Goal: Task Accomplishment & Management: Manage account settings

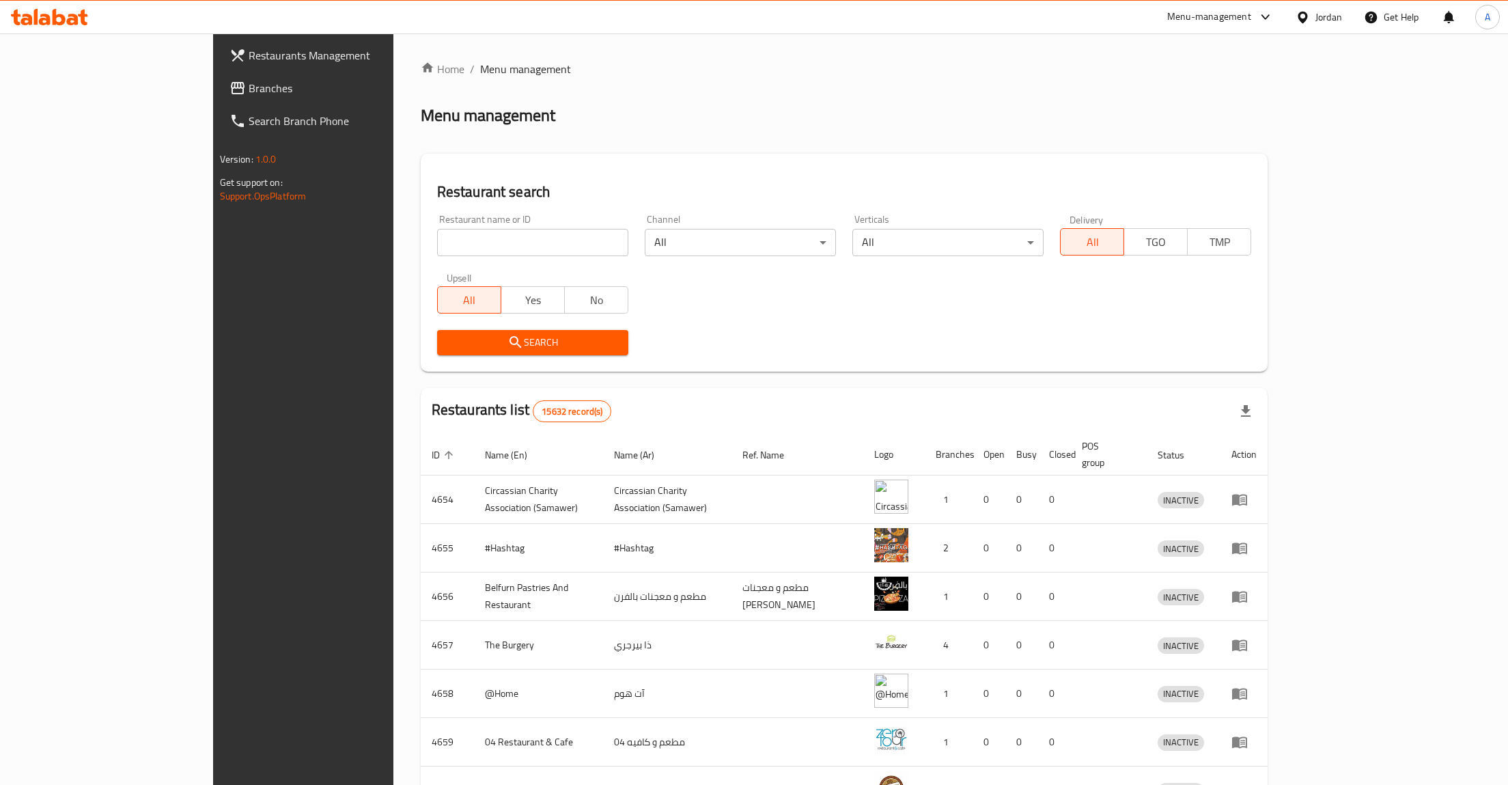
drag, startPoint x: 570, startPoint y: 229, endPoint x: 558, endPoint y: 234, distance: 12.8
click at [569, 229] on div "Restaurant name or ID Restaurant name or ID" at bounding box center [532, 235] width 191 height 42
click at [558, 234] on input "search" at bounding box center [532, 242] width 191 height 27
type input "toffa"
click button "Search" at bounding box center [532, 342] width 191 height 25
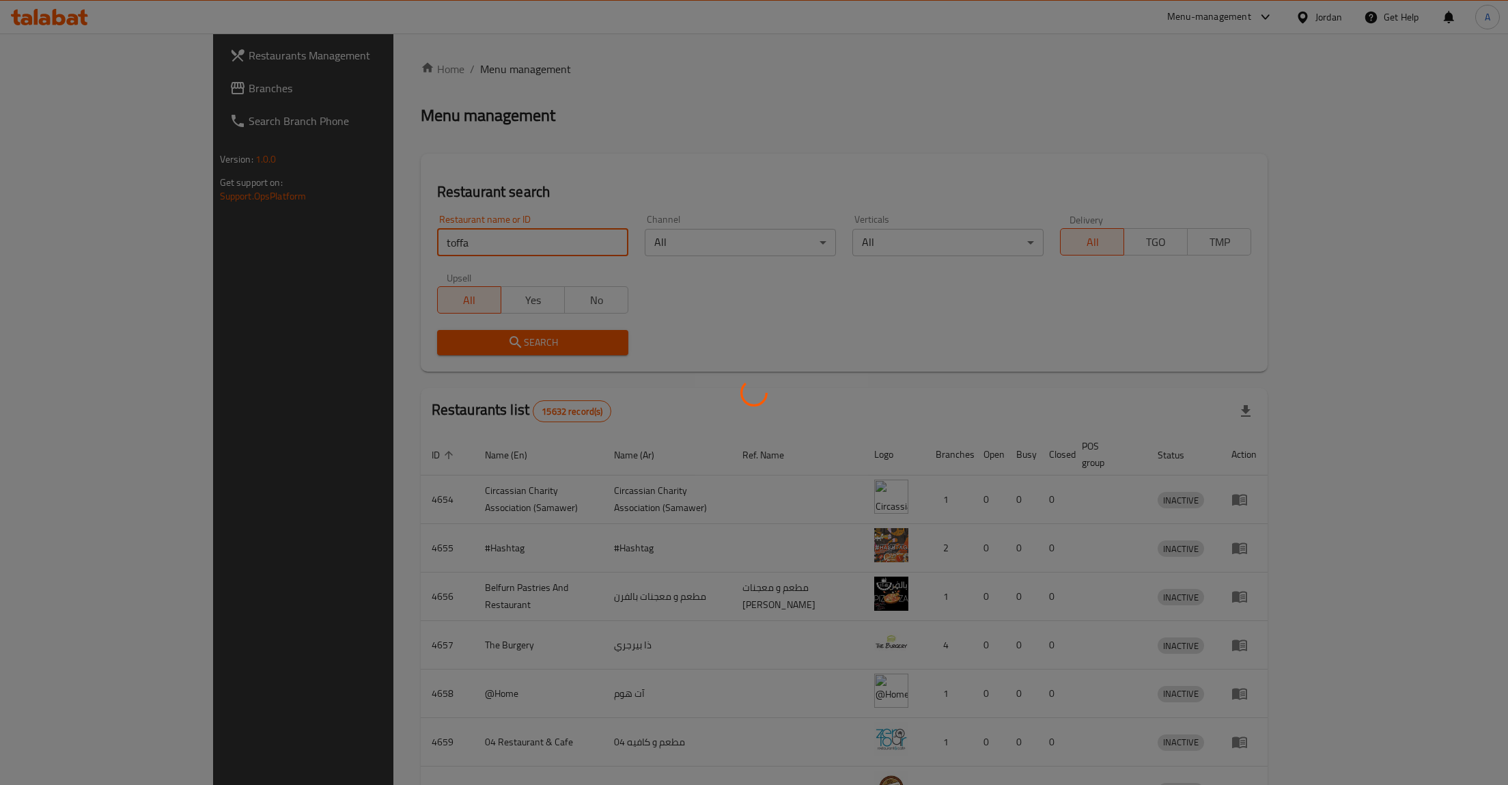
click button "Search" at bounding box center [532, 342] width 191 height 25
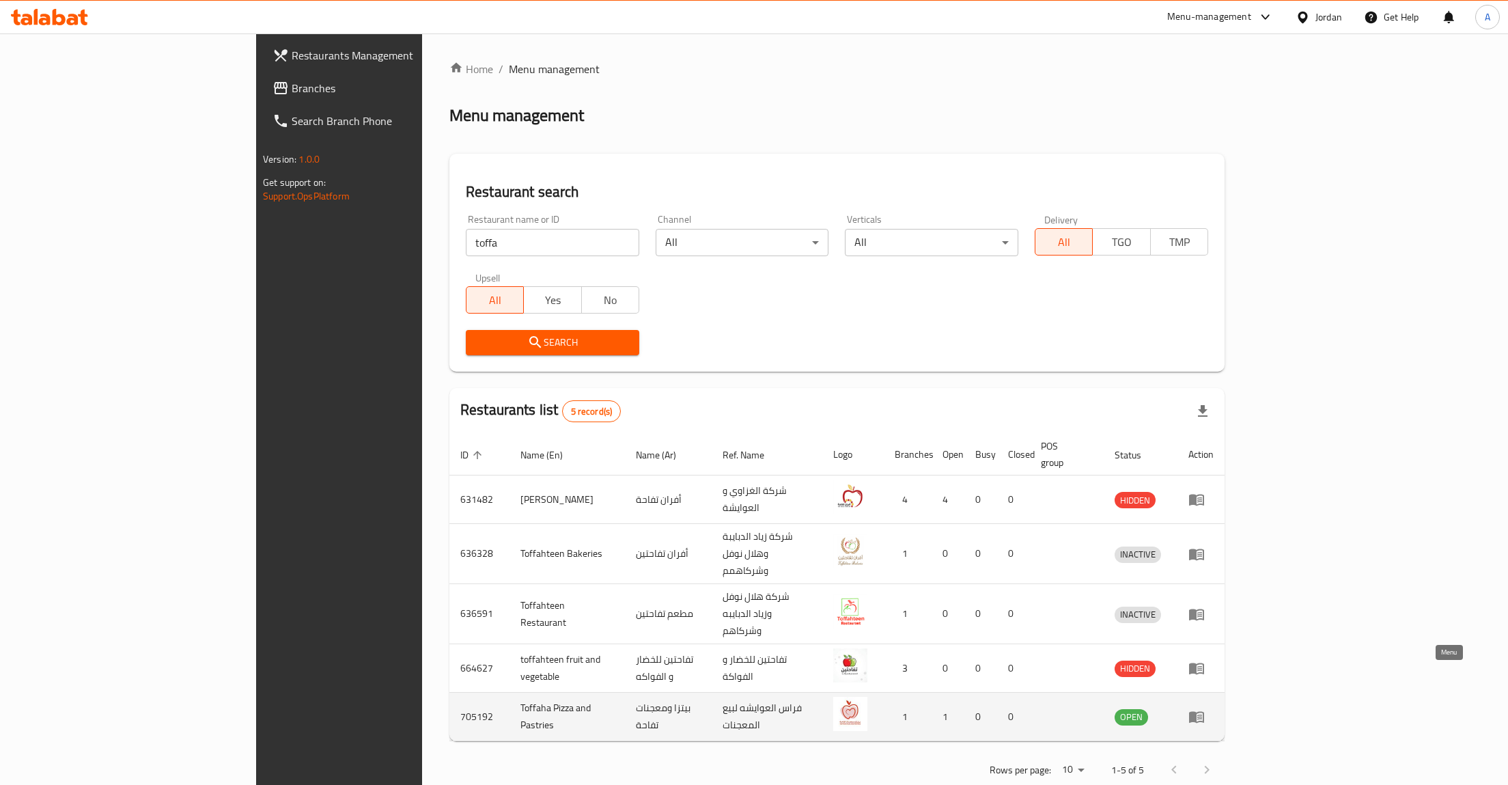
click at [1205, 708] on icon "enhanced table" at bounding box center [1196, 716] width 16 height 16
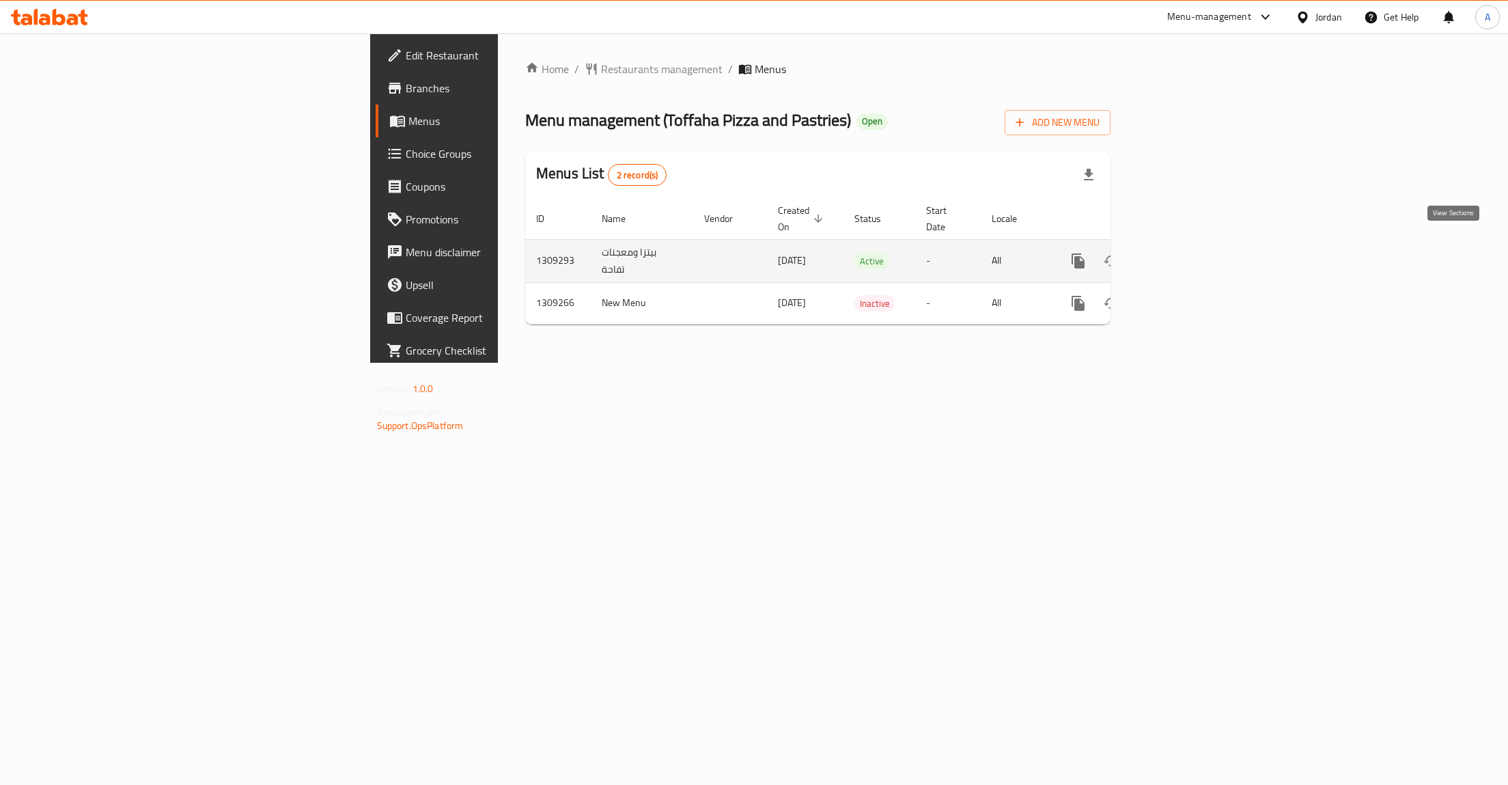
click at [1183, 255] on icon "enhanced table" at bounding box center [1177, 261] width 12 height 12
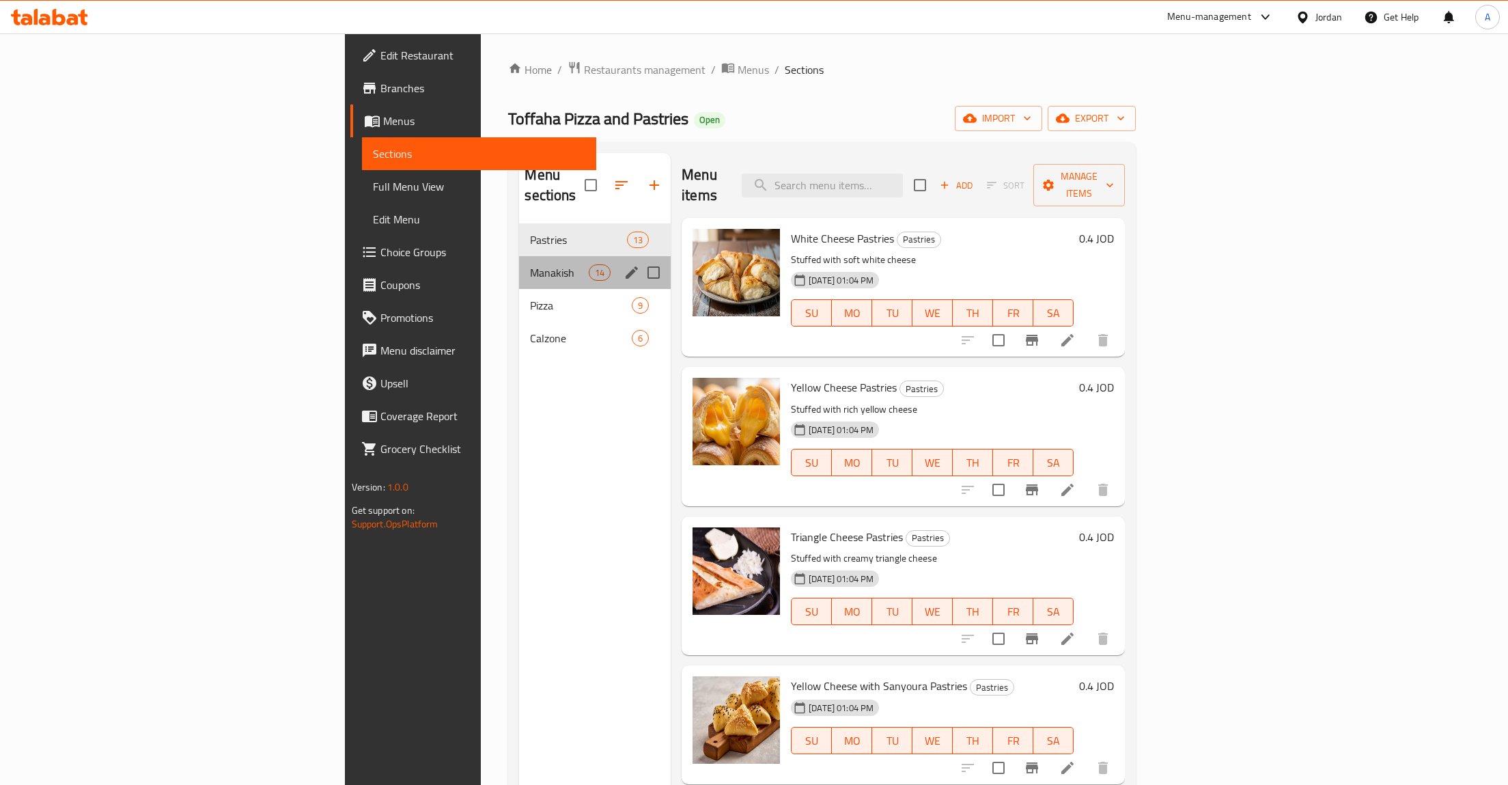
click at [519, 264] on div "Manakish 14" at bounding box center [595, 272] width 152 height 33
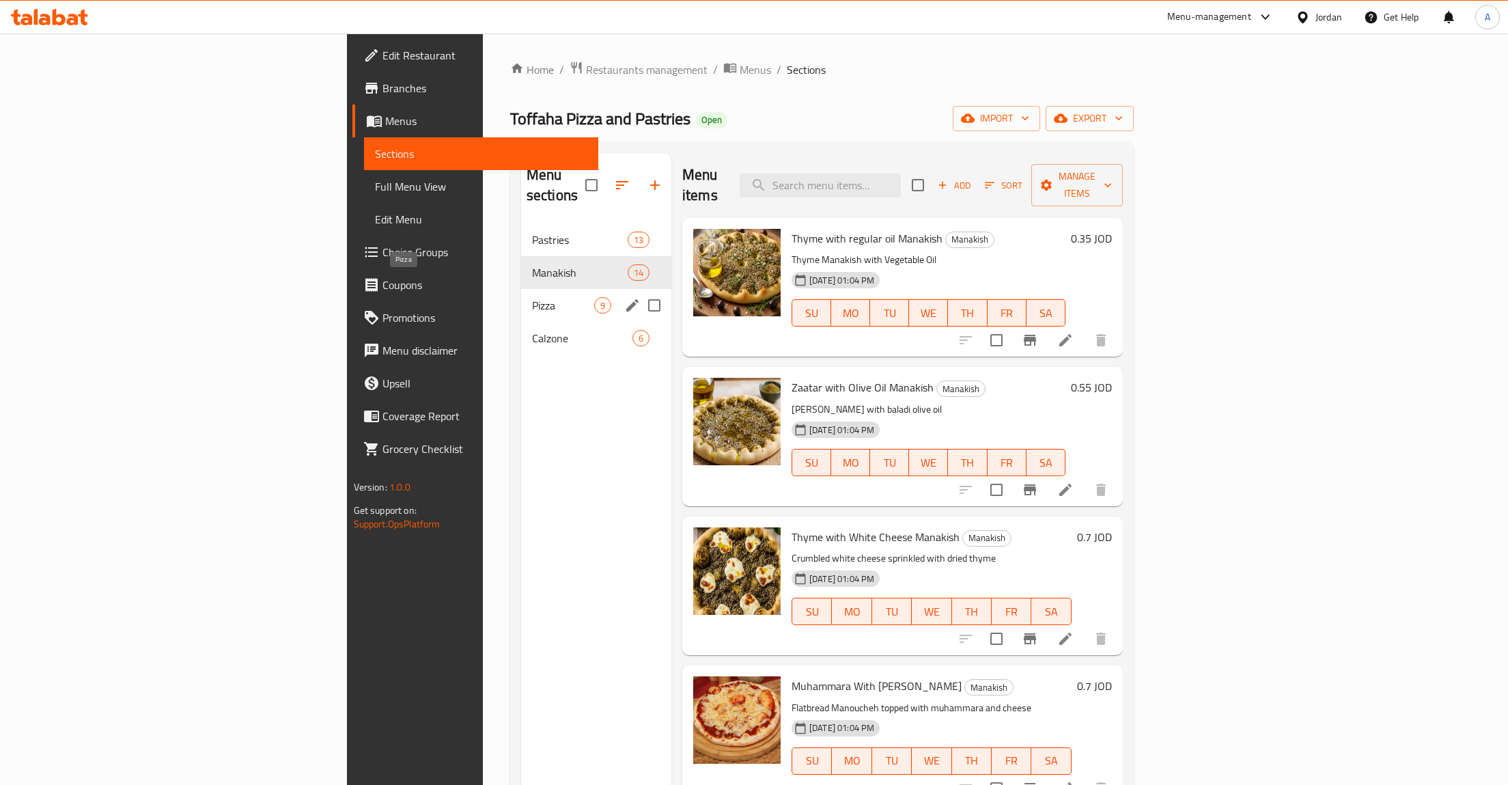
click at [532, 297] on span "Pizza" at bounding box center [563, 305] width 62 height 16
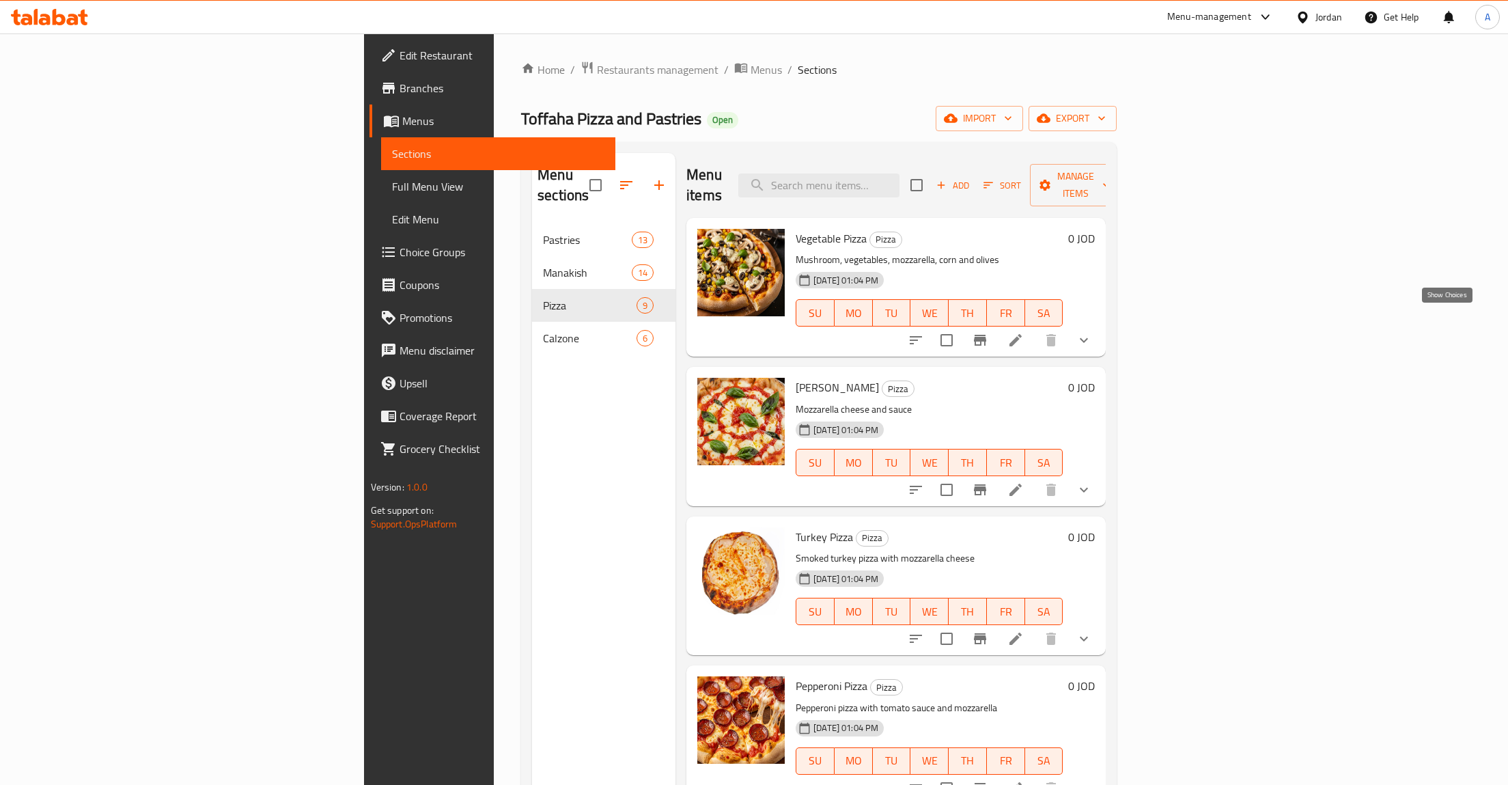
click at [1088, 338] on icon "show more" at bounding box center [1084, 340] width 8 height 5
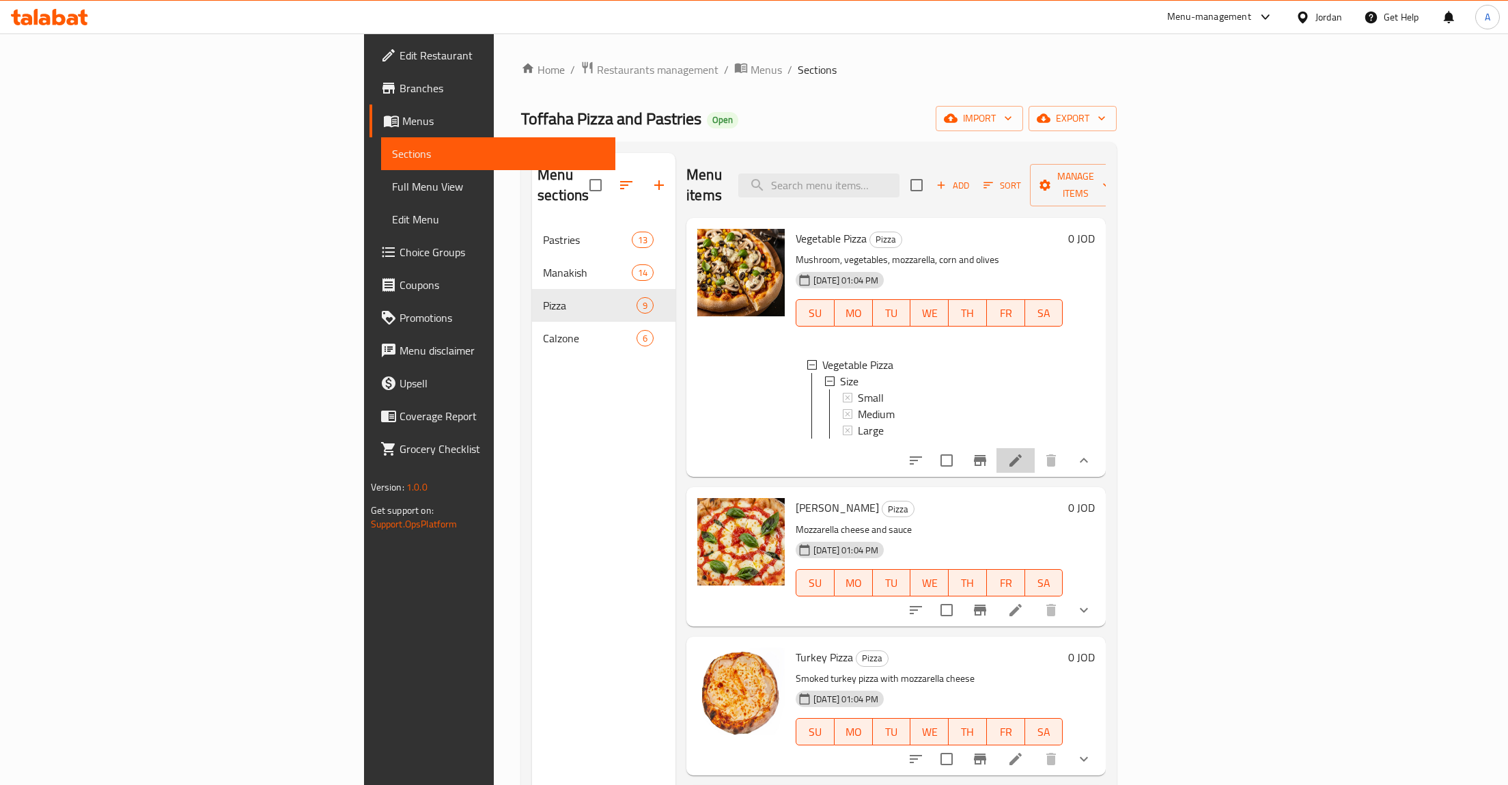
click at [1035, 448] on li at bounding box center [1015, 460] width 38 height 25
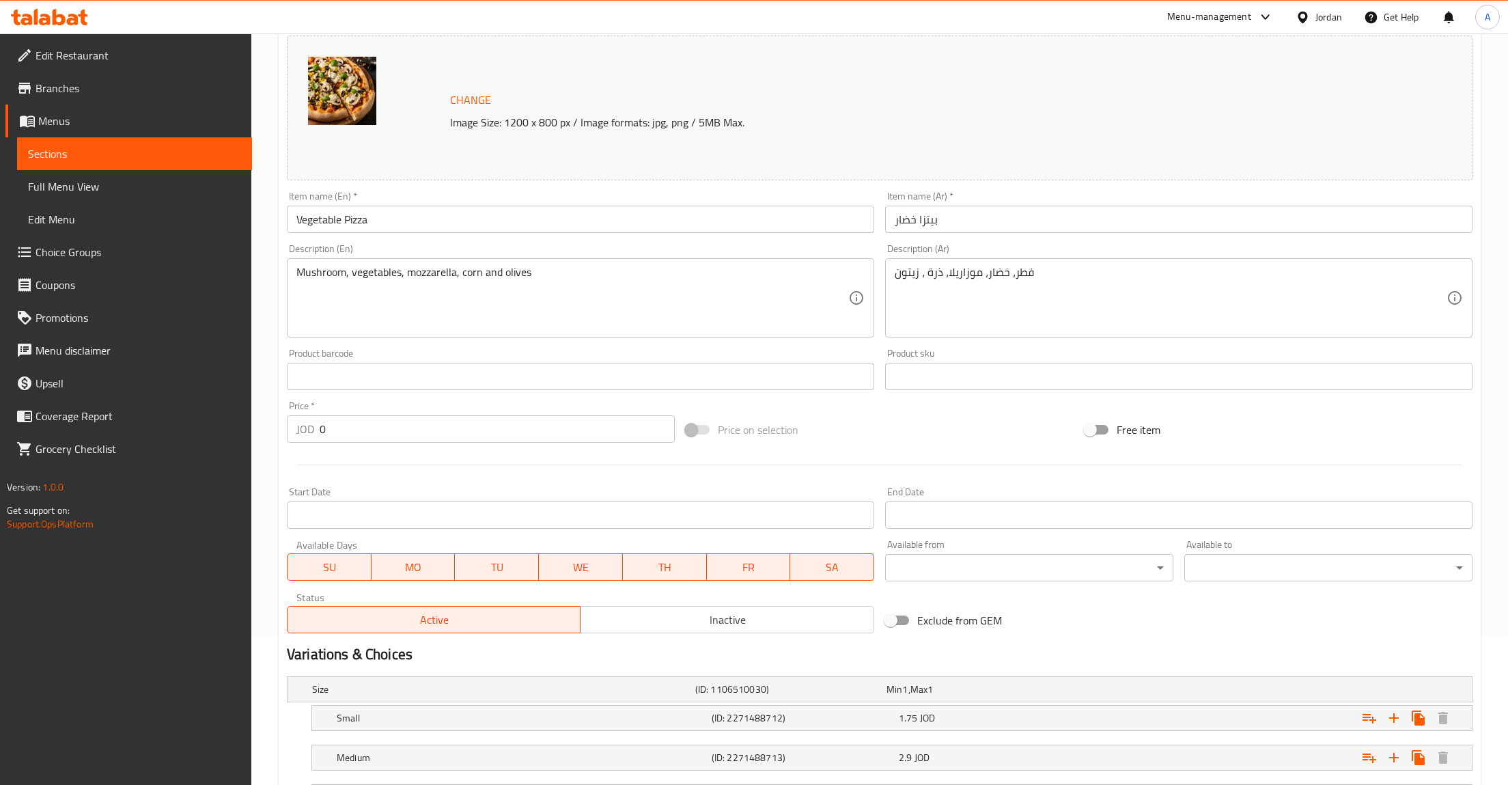
scroll to position [271, 0]
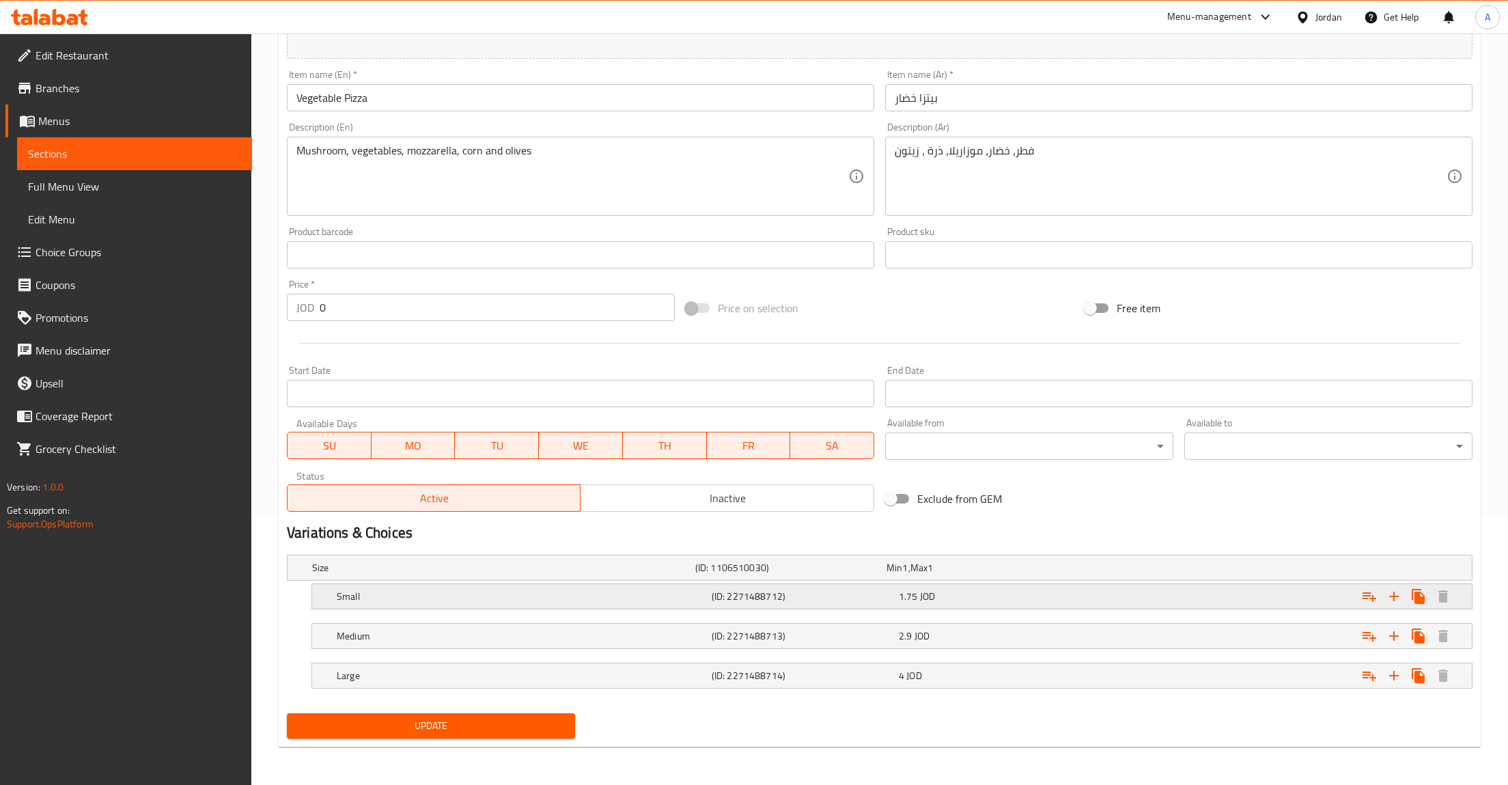
click at [960, 601] on div "1.75 JOD" at bounding box center [990, 596] width 182 height 14
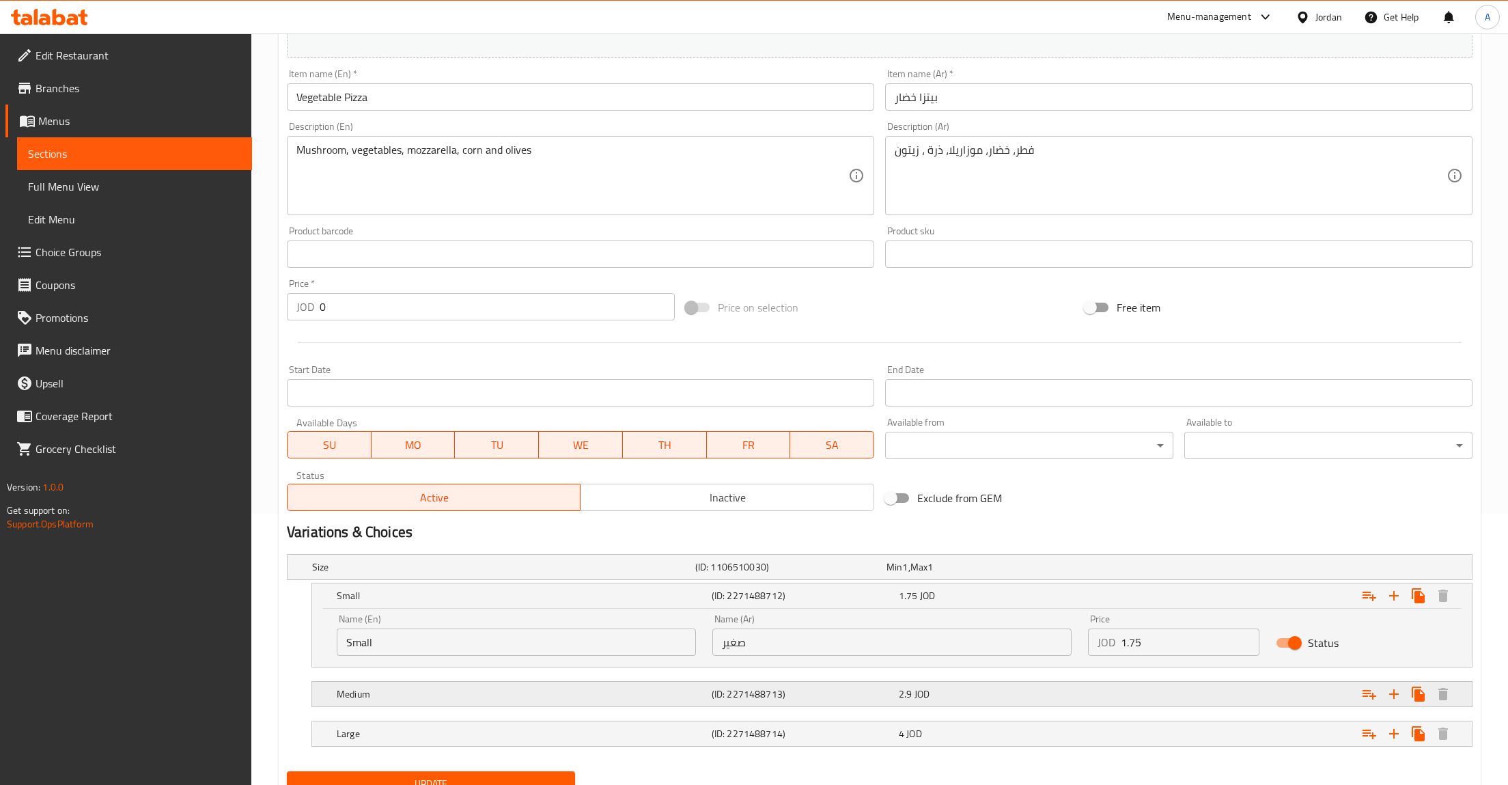
click at [952, 700] on div "2.9 JOD" at bounding box center [990, 694] width 182 height 14
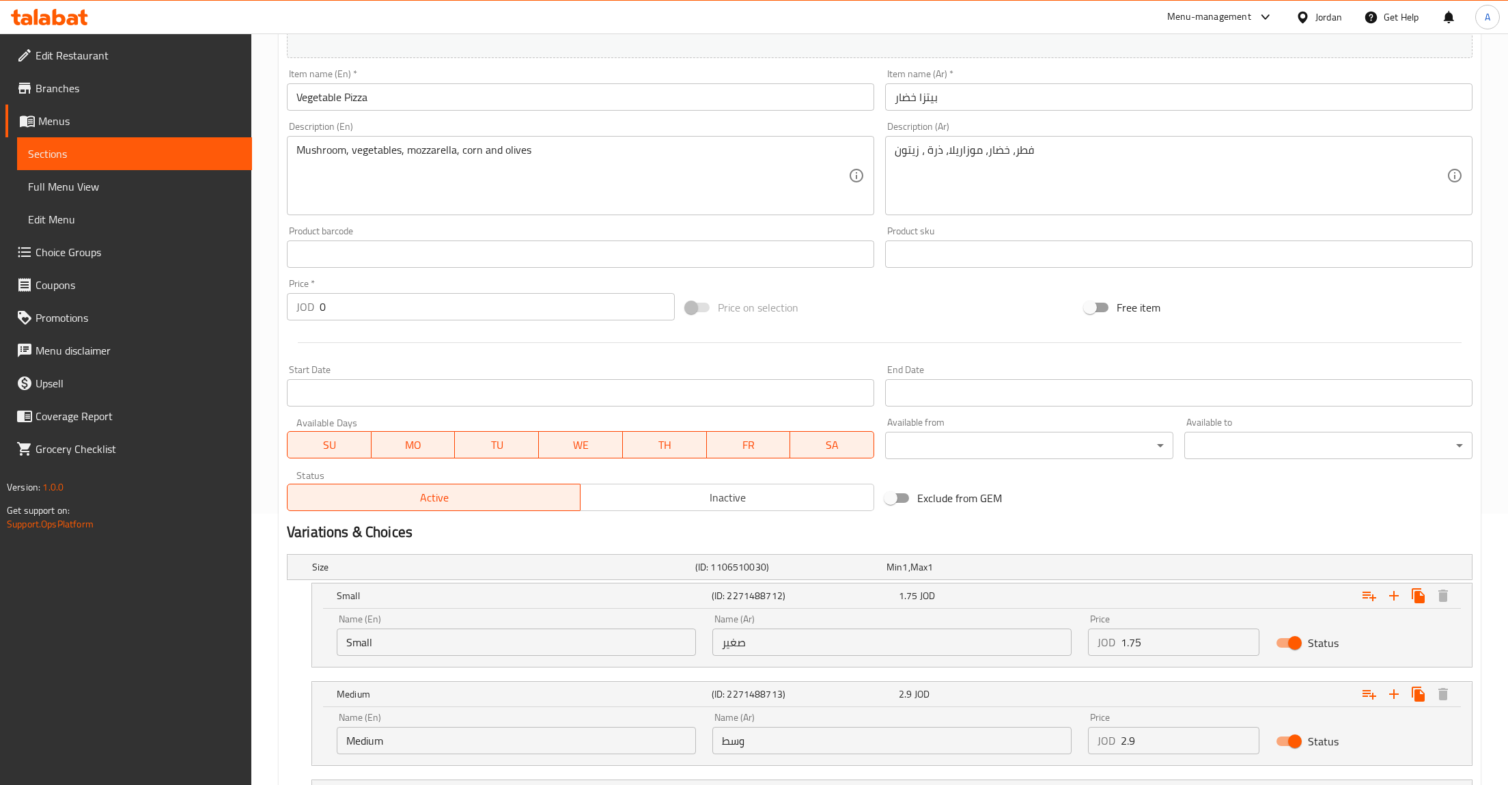
scroll to position [389, 0]
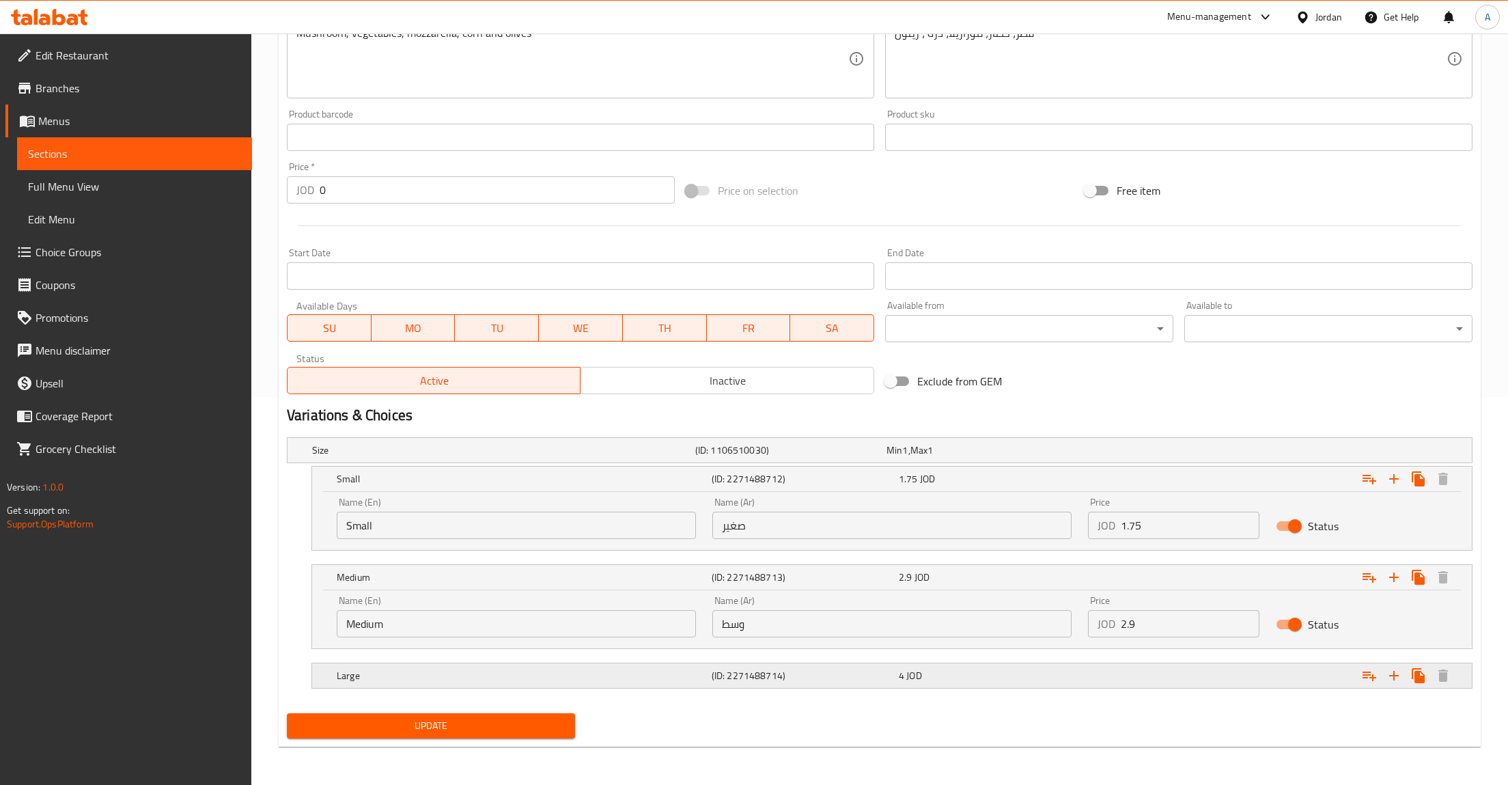
click at [1004, 675] on div "4 JOD" at bounding box center [990, 676] width 182 height 14
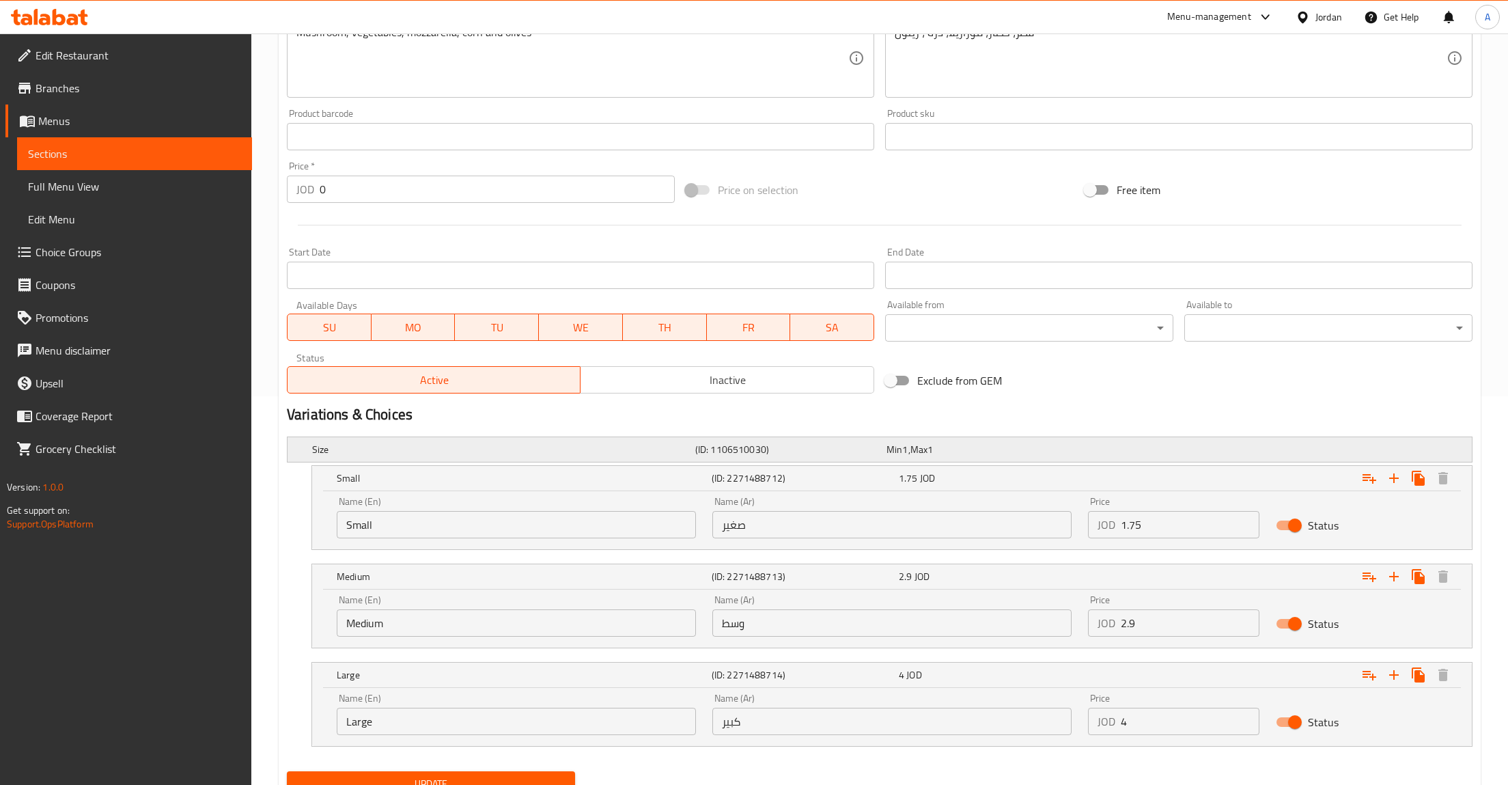
click at [460, 449] on h5 "Size" at bounding box center [501, 450] width 378 height 14
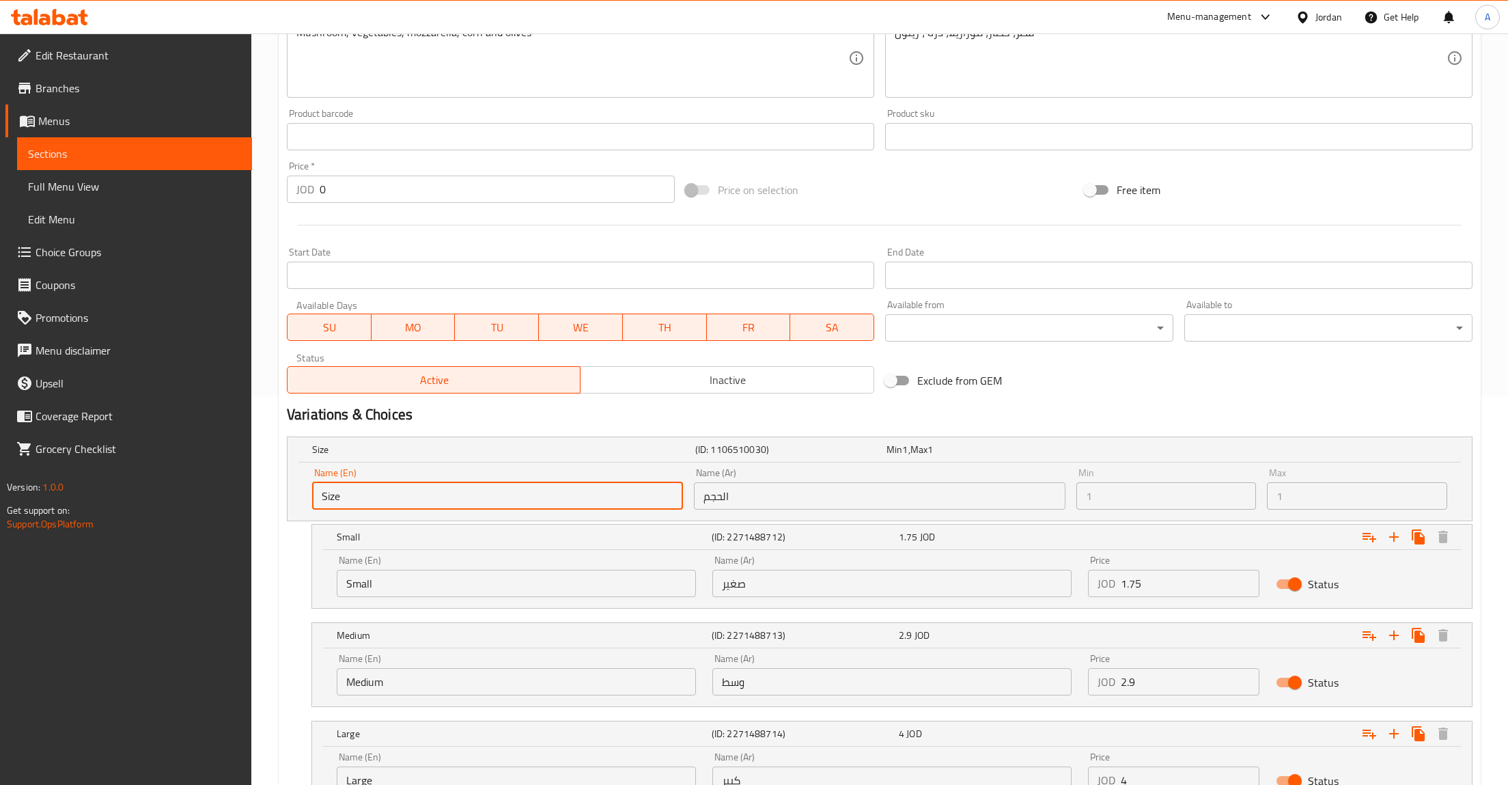
click at [477, 491] on input "Size" at bounding box center [497, 495] width 371 height 27
click at [1326, 460] on div "Size (ID: 1106510030) Min 1 , Max 1" at bounding box center [883, 449] width 1149 height 30
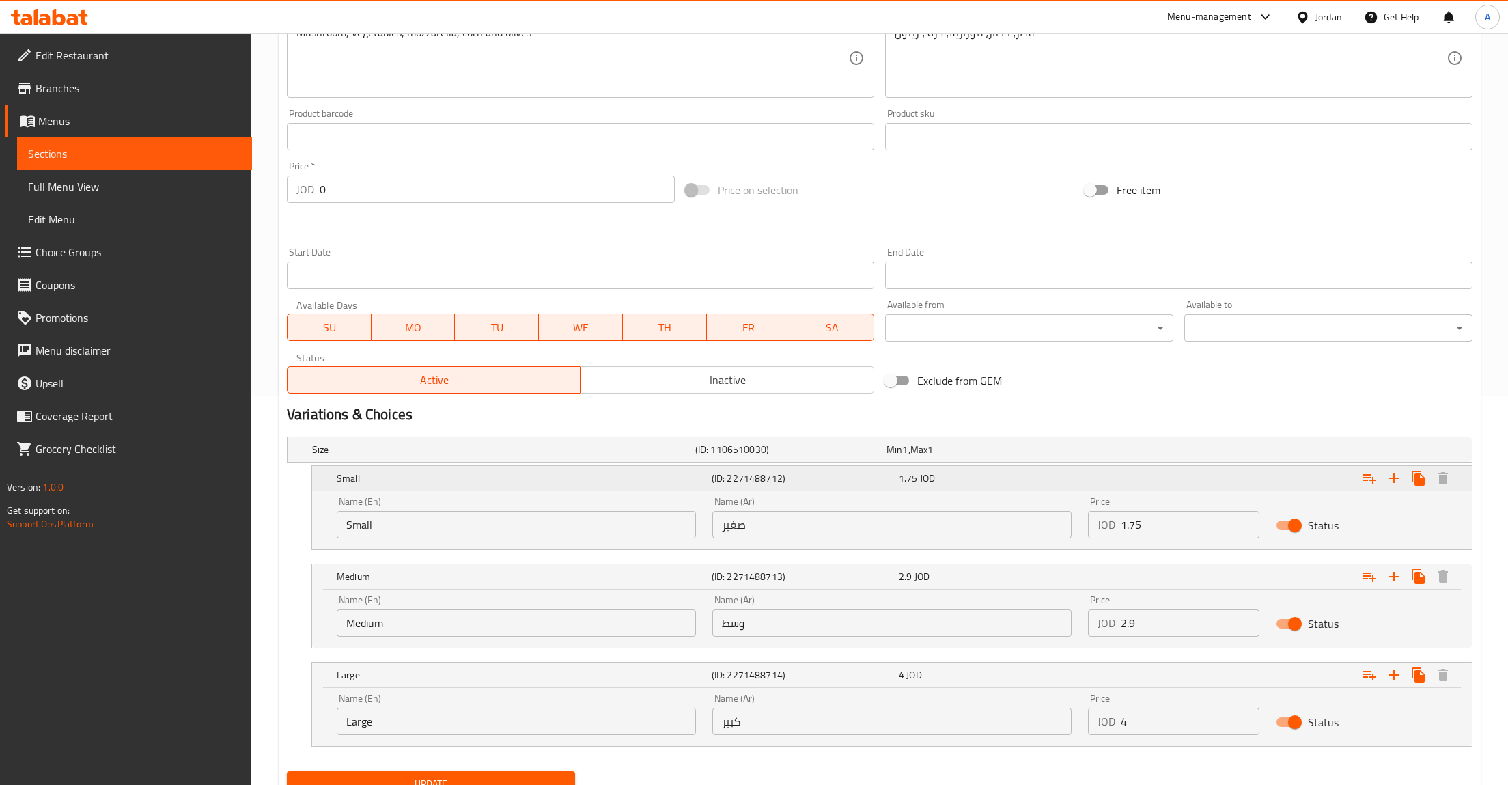
click at [1339, 483] on div "Expand" at bounding box center [1270, 478] width 375 height 30
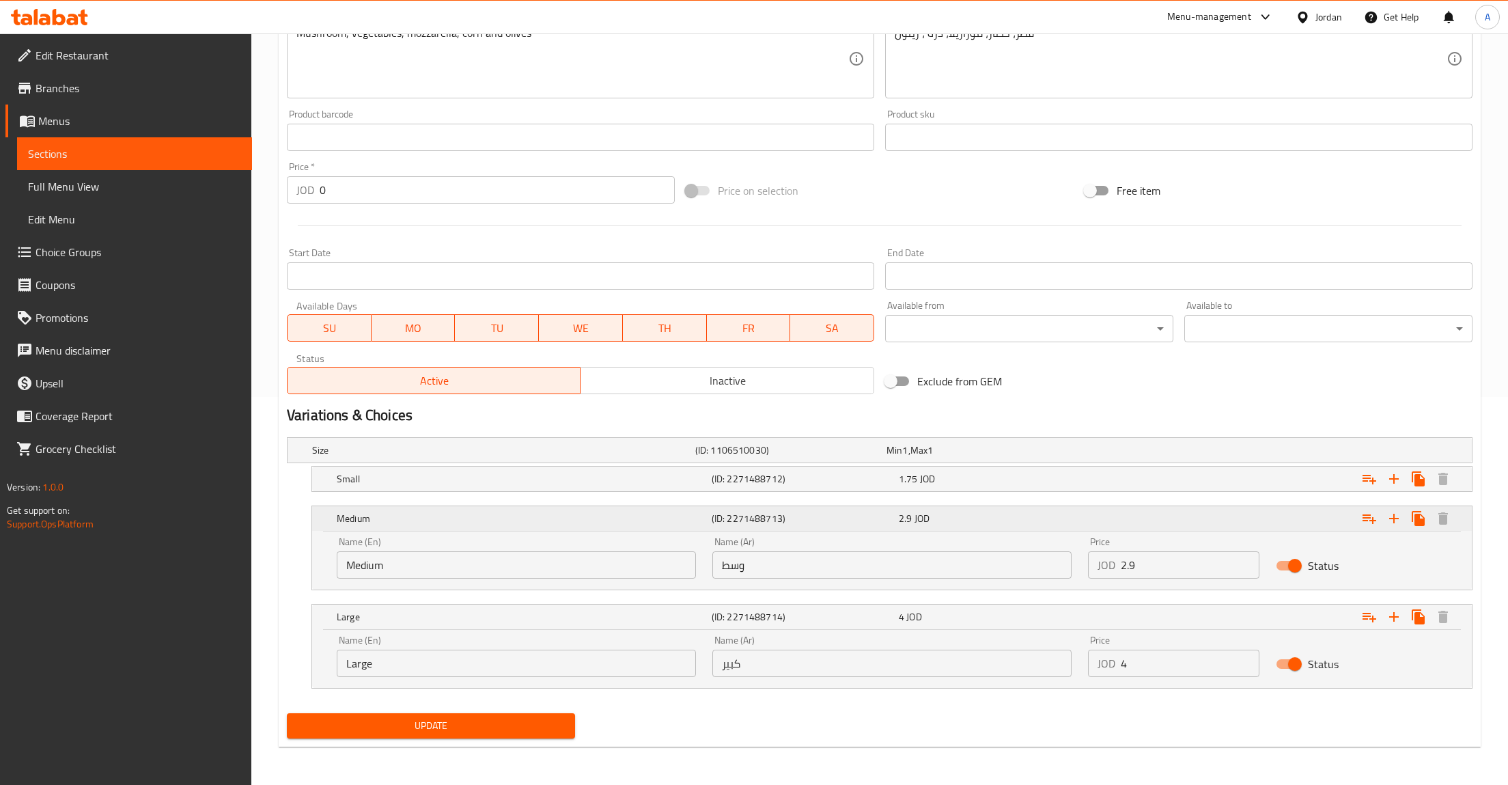
click at [1328, 507] on div "Expand" at bounding box center [1270, 518] width 375 height 30
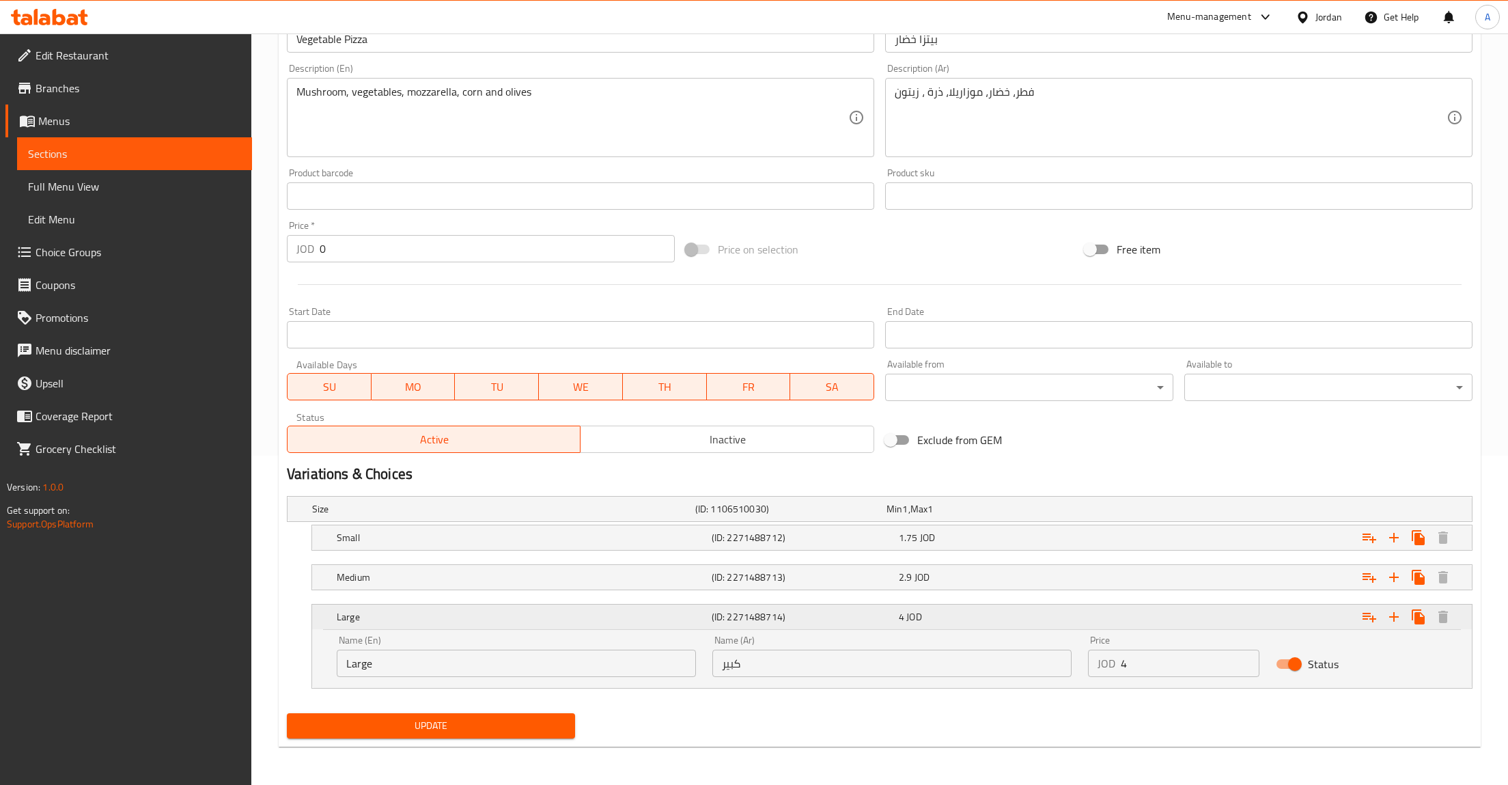
click at [1293, 622] on div "Expand" at bounding box center [1270, 617] width 375 height 30
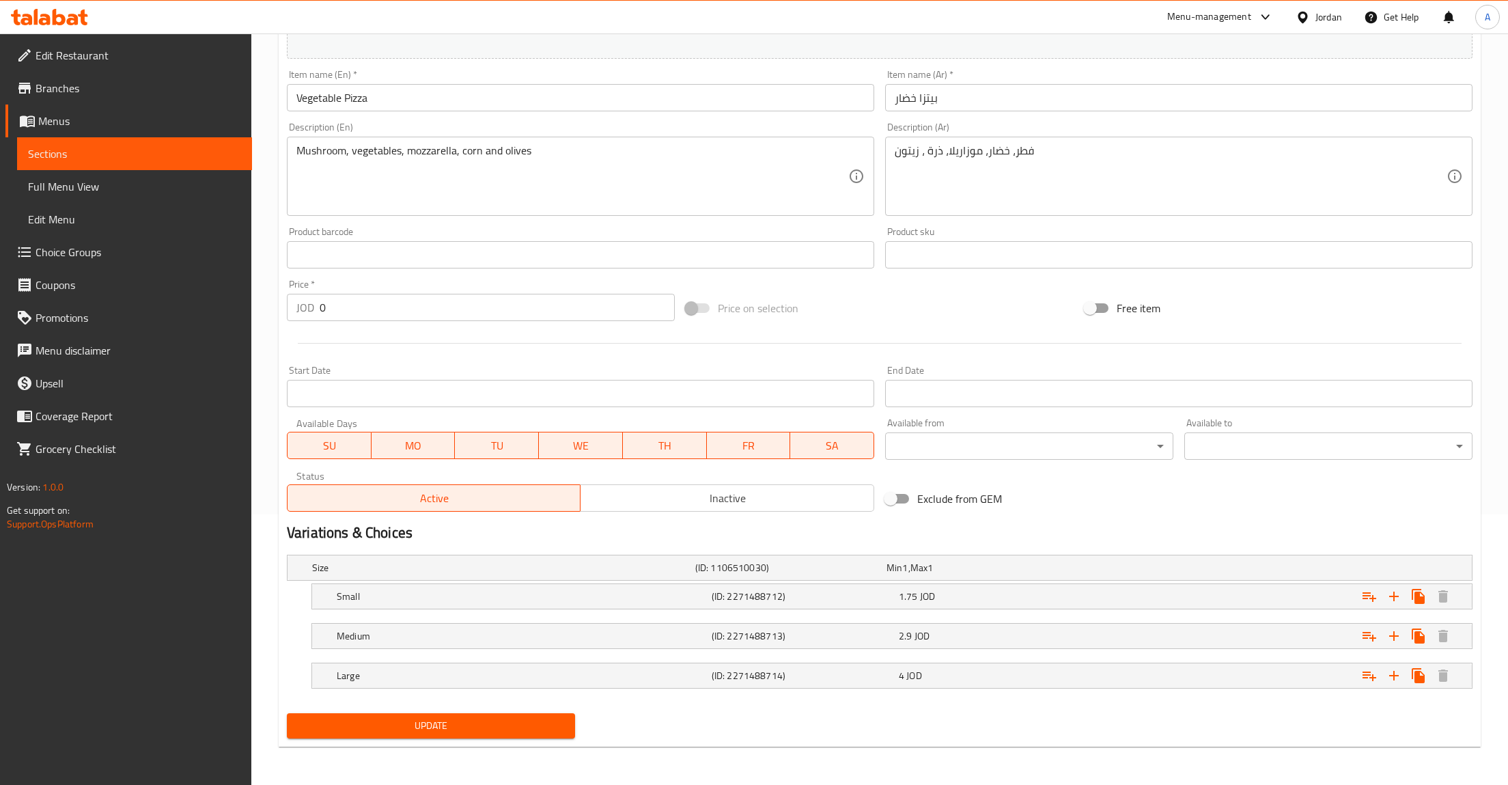
scroll to position [0, 0]
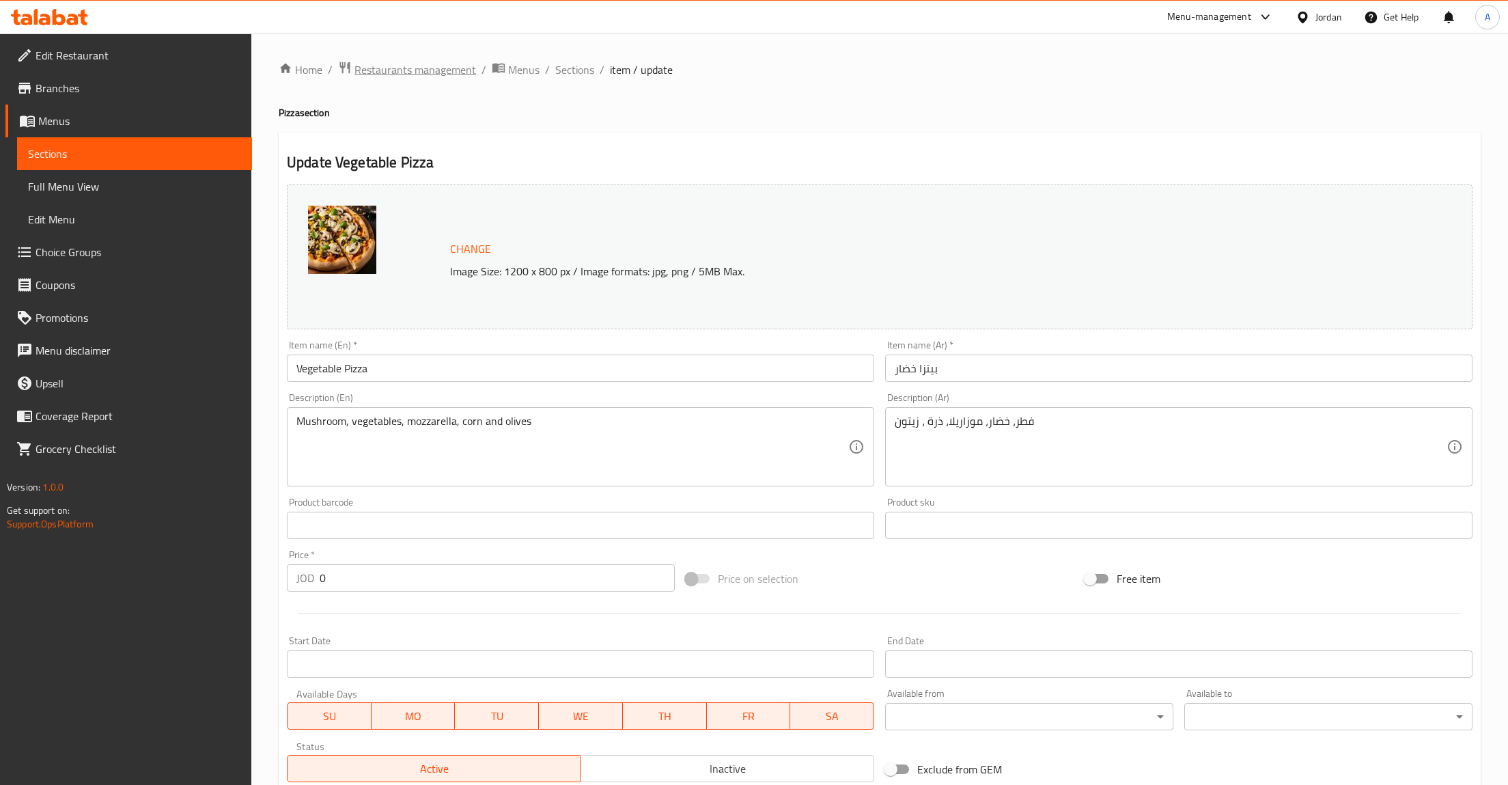
click at [449, 74] on span "Restaurants management" at bounding box center [415, 69] width 122 height 16
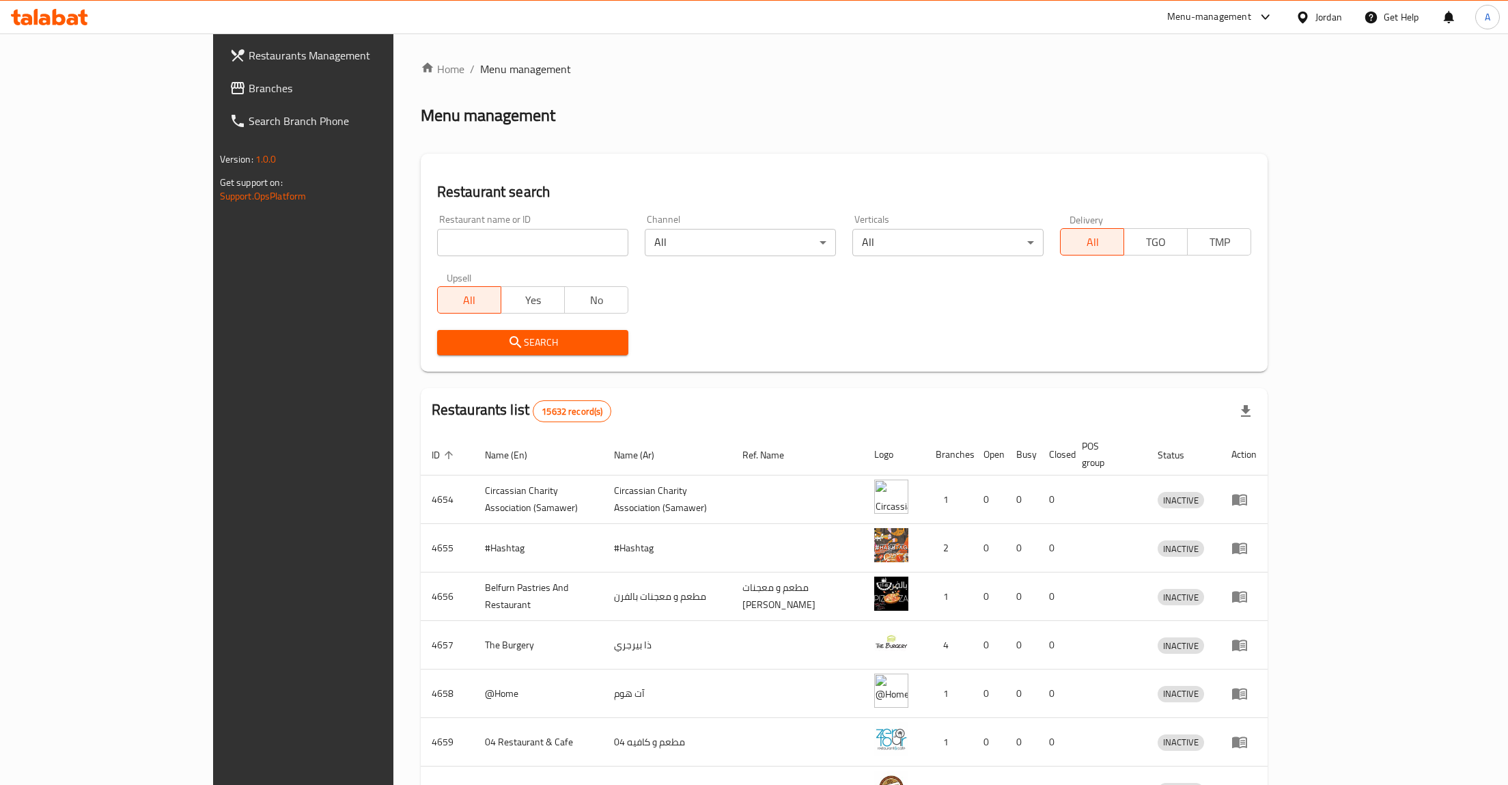
click at [249, 90] on span "Branches" at bounding box center [352, 88] width 206 height 16
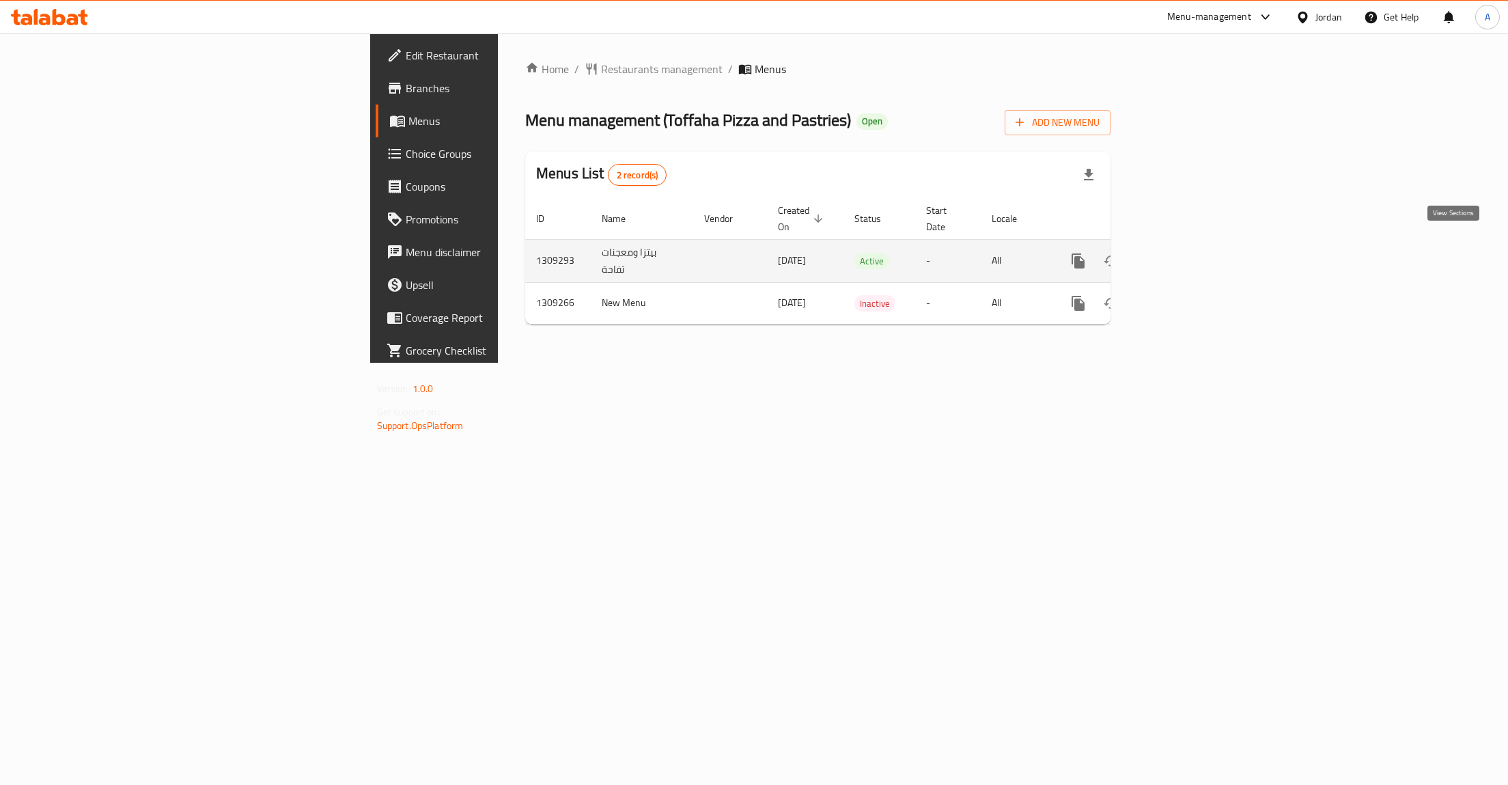
click at [1185, 253] on icon "enhanced table" at bounding box center [1176, 261] width 16 height 16
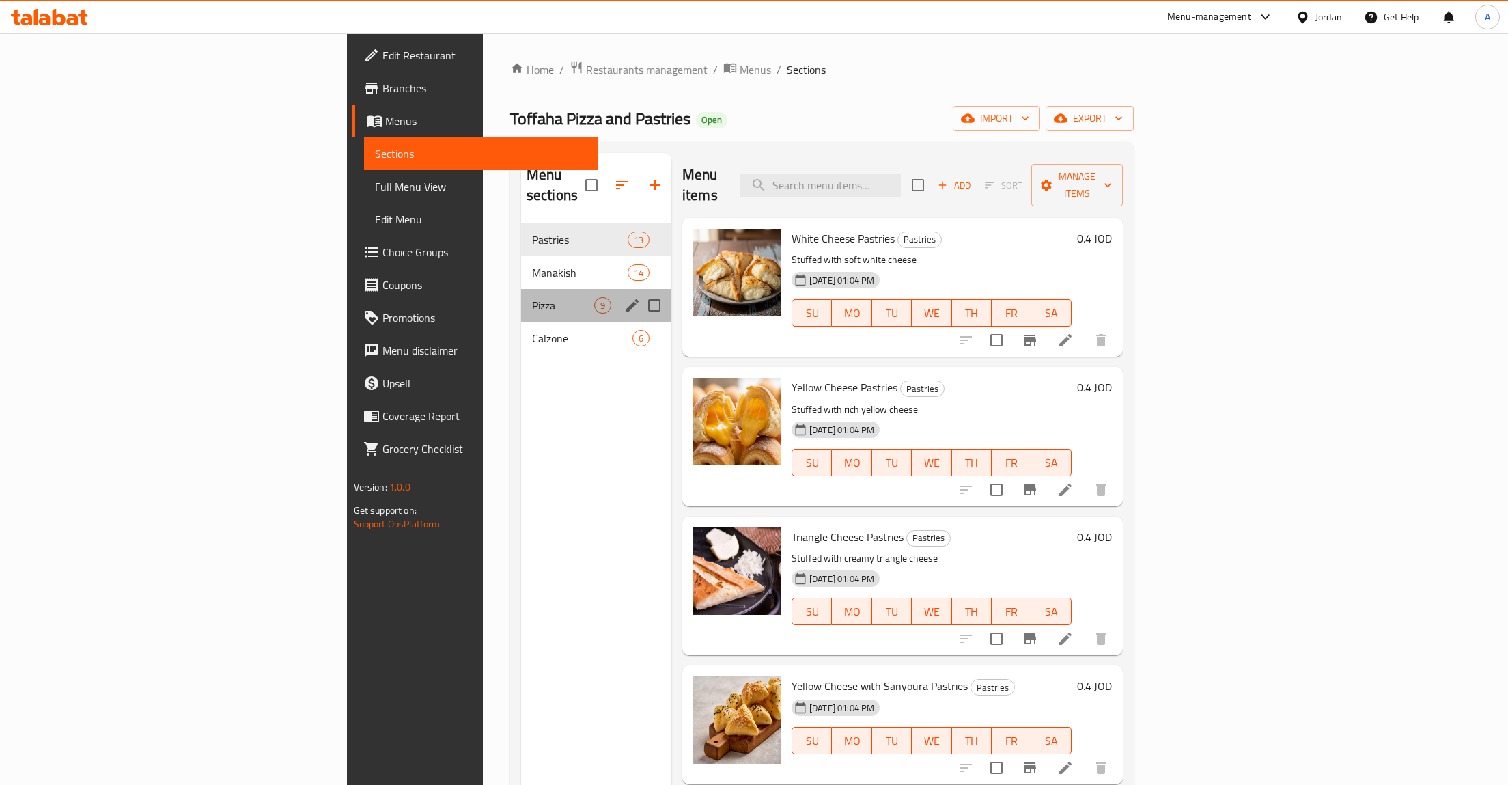
click at [521, 295] on div "Pizza 9" at bounding box center [596, 305] width 150 height 33
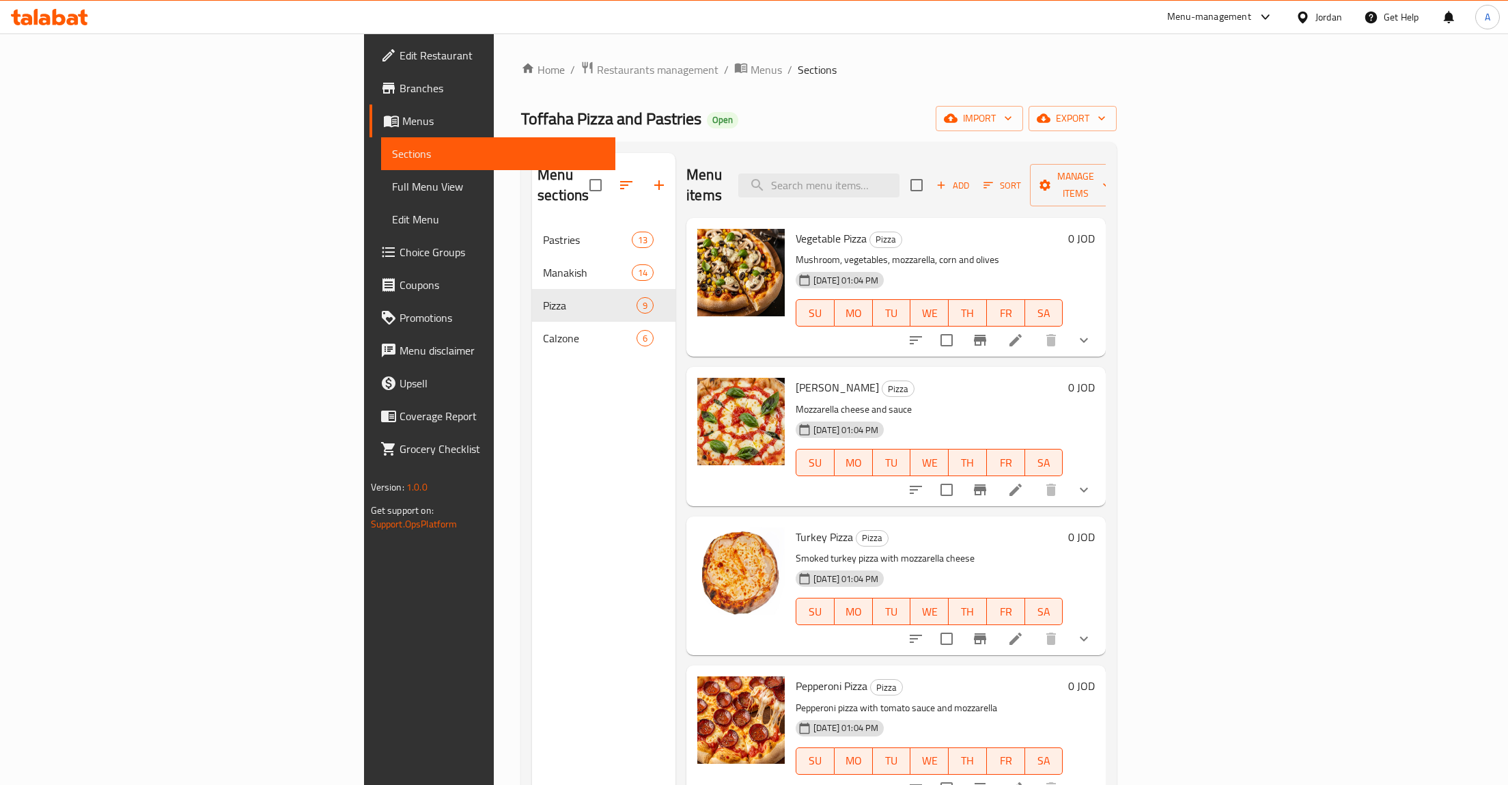
click at [926, 115] on div "Toffaha Pizza and Pastries Open import export" at bounding box center [819, 118] width 596 height 25
click at [989, 69] on ol "Home / Restaurants management / Menus / Sections" at bounding box center [819, 70] width 596 height 18
